Goal: Transaction & Acquisition: Purchase product/service

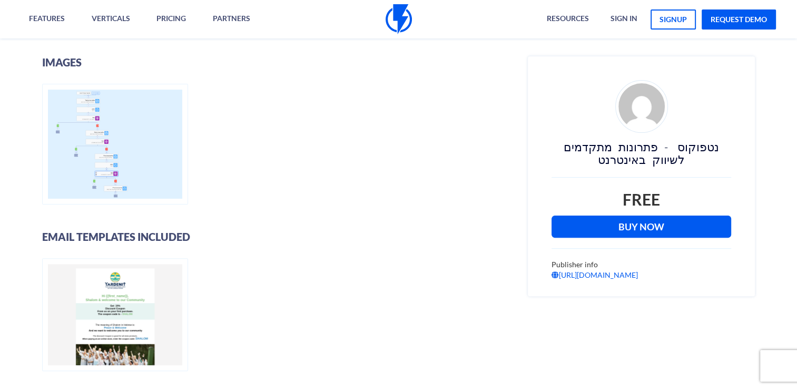
click at [623, 229] on link "Buy Now" at bounding box center [641, 226] width 180 height 22
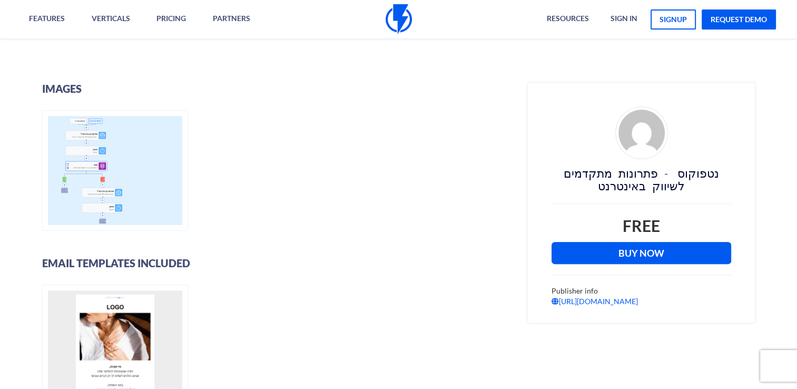
click at [623, 242] on link "Buy Now" at bounding box center [641, 253] width 180 height 22
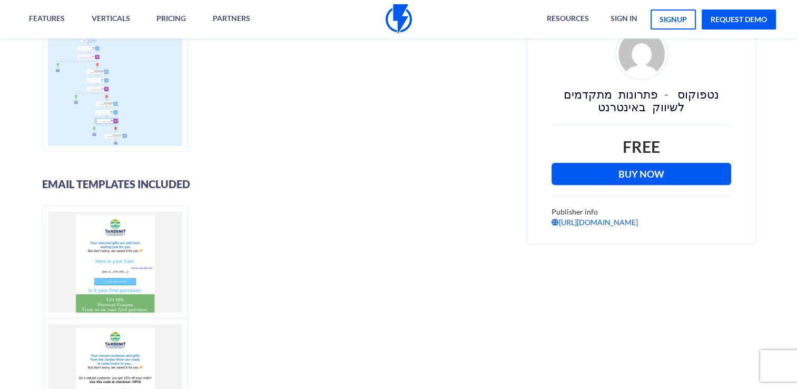
click at [627, 178] on link "Buy Now" at bounding box center [641, 174] width 180 height 22
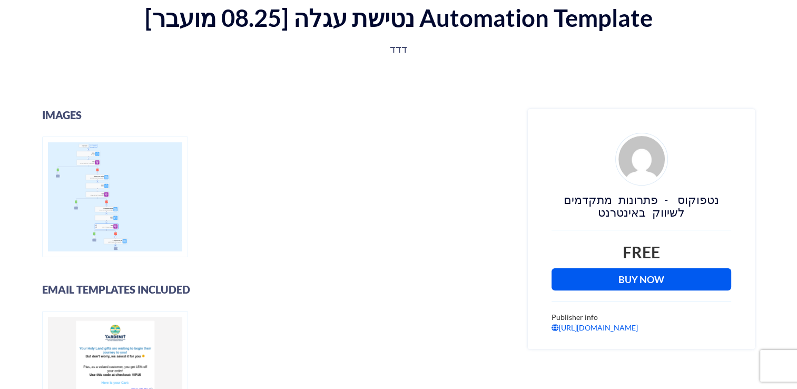
click at [638, 272] on link "Buy Now" at bounding box center [641, 279] width 180 height 22
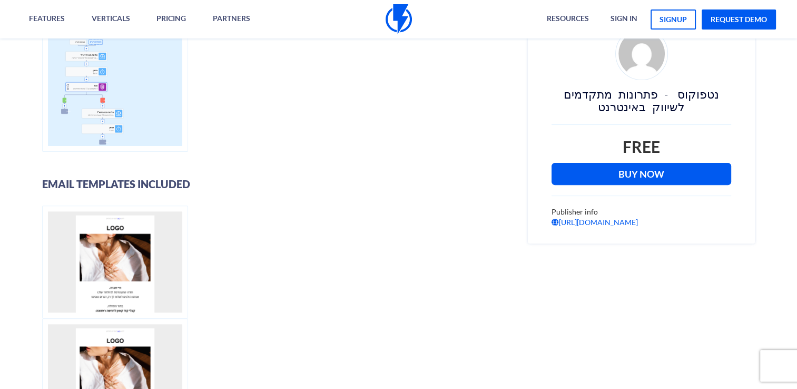
click at [633, 177] on link "Buy Now" at bounding box center [641, 174] width 180 height 22
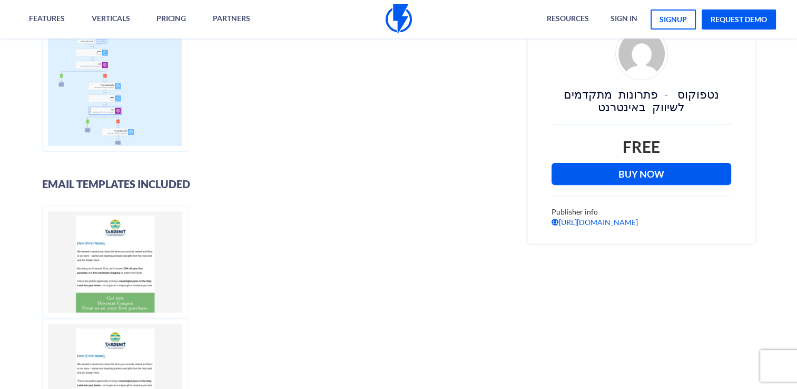
click at [640, 173] on link "Buy Now" at bounding box center [641, 174] width 180 height 22
